Goal: Information Seeking & Learning: Find contact information

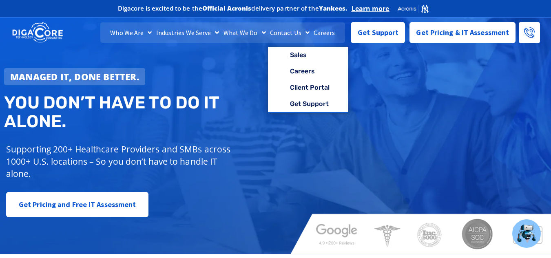
click at [290, 31] on link "Contact Us" at bounding box center [290, 32] width 44 height 20
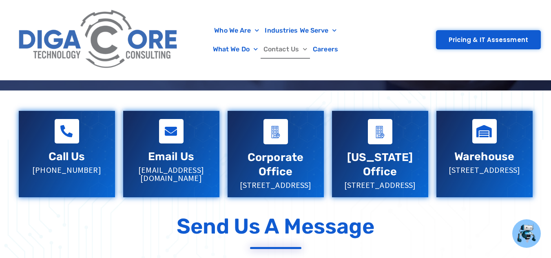
scroll to position [163, 0]
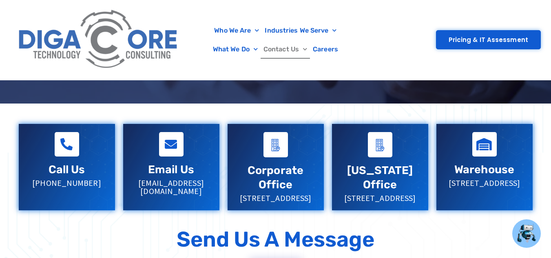
drag, startPoint x: 97, startPoint y: 180, endPoint x: 39, endPoint y: 184, distance: 57.6
click at [43, 179] on p "[PHONE_NUMBER]" at bounding box center [67, 183] width 80 height 8
copy p "[PHONE_NUMBER]"
drag, startPoint x: 212, startPoint y: 182, endPoint x: 135, endPoint y: 180, distance: 77.1
click at [135, 180] on div "Email Us [EMAIL_ADDRESS][DOMAIN_NAME]" at bounding box center [171, 164] width 96 height 80
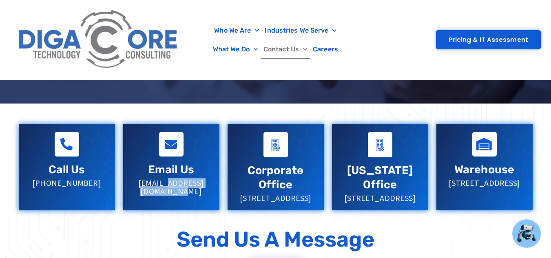
copy p "[EMAIL_ADDRESS][DOMAIN_NAME]"
